Goal: Check status: Check status

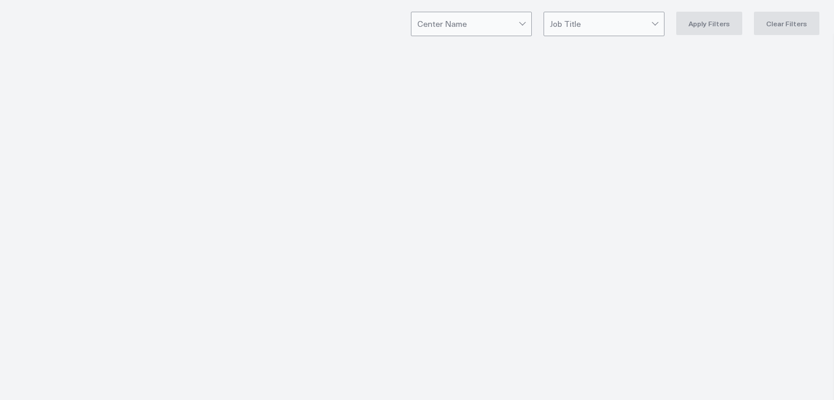
drag, startPoint x: 221, startPoint y: 351, endPoint x: 228, endPoint y: 345, distance: 8.7
click at [228, 345] on div at bounding box center [336, 281] width 567 height 407
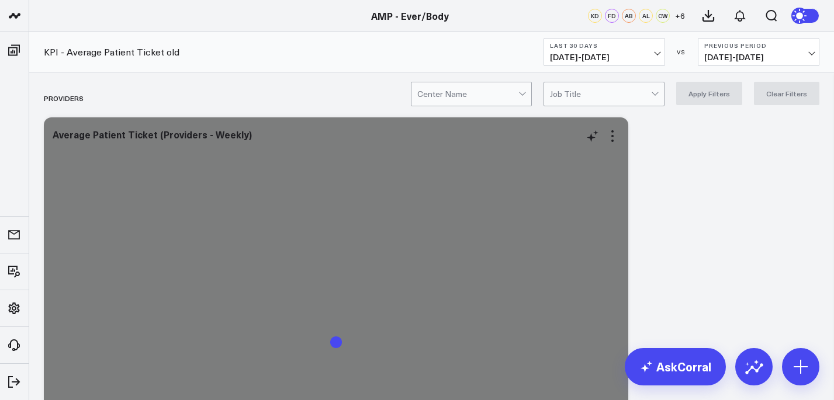
scroll to position [4, 0]
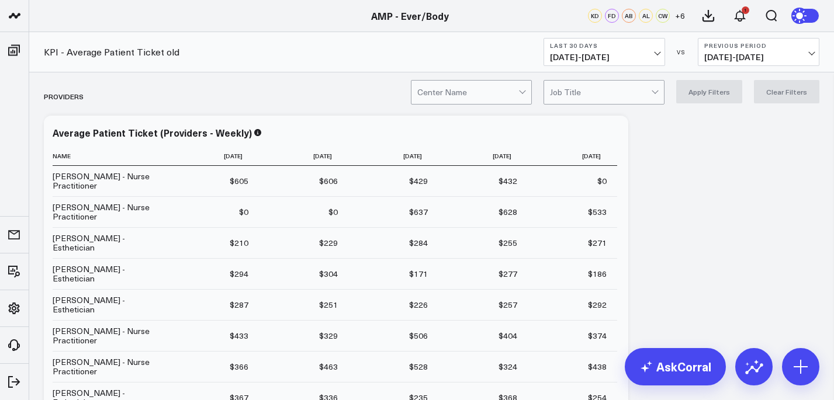
click at [505, 86] on div at bounding box center [467, 92] width 101 height 23
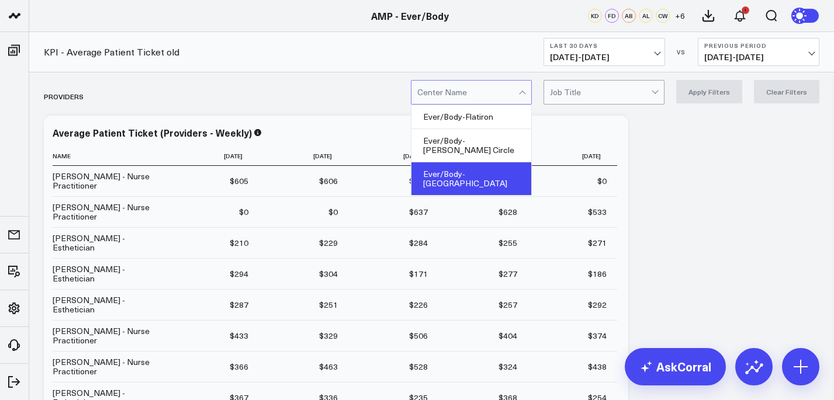
click at [498, 162] on div "Ever/Body-[GEOGRAPHIC_DATA]" at bounding box center [471, 178] width 120 height 33
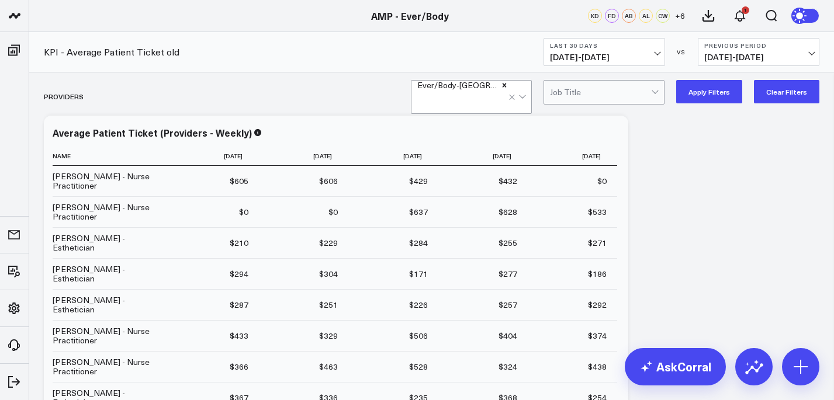
click at [651, 60] on span "[DATE] - [DATE]" at bounding box center [604, 57] width 109 height 9
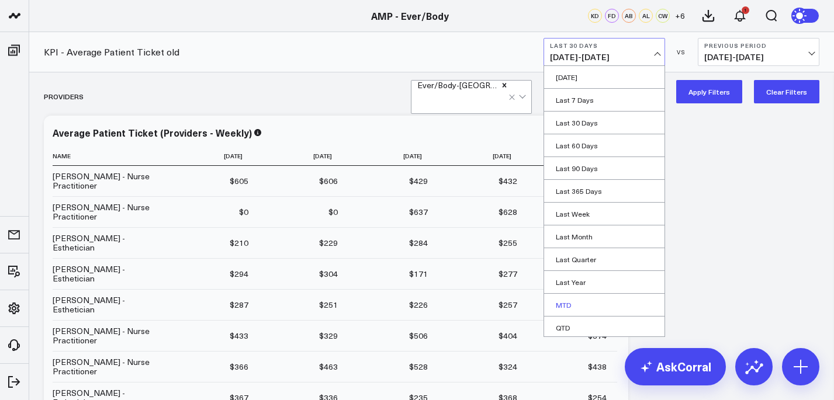
click at [590, 300] on link "MTD" at bounding box center [604, 305] width 120 height 22
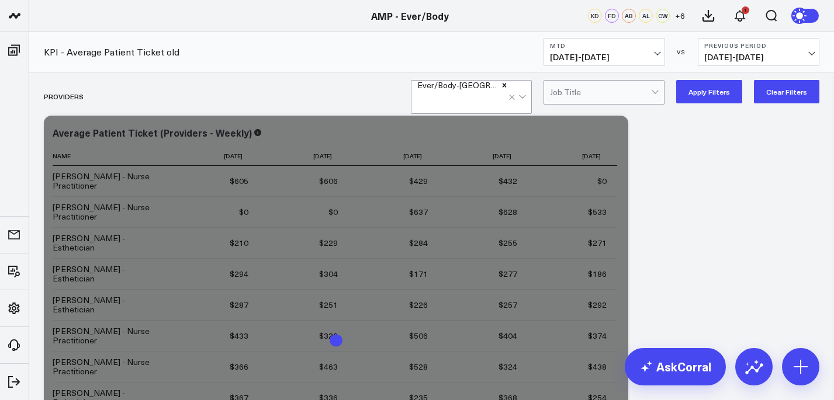
click at [711, 95] on button "Apply Filters" at bounding box center [709, 91] width 66 height 23
